Goal: Transaction & Acquisition: Purchase product/service

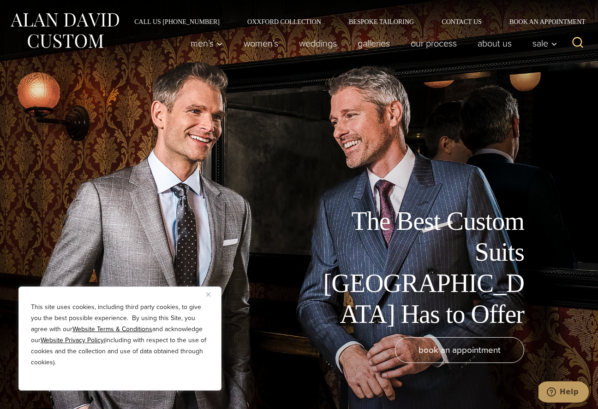
click at [209, 293] on img "Close" at bounding box center [208, 295] width 4 height 4
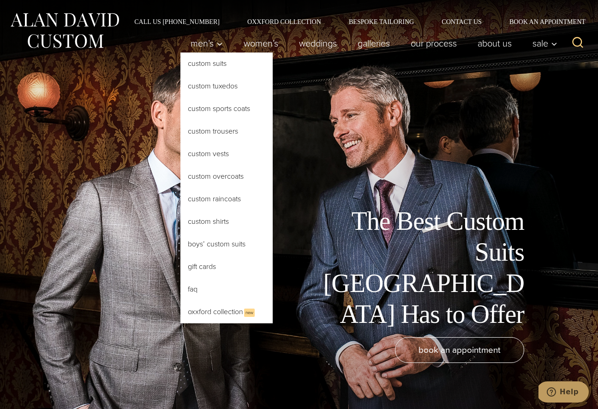
click at [201, 64] on link "Custom Suits" at bounding box center [226, 64] width 92 height 22
